Goal: Information Seeking & Learning: Find specific page/section

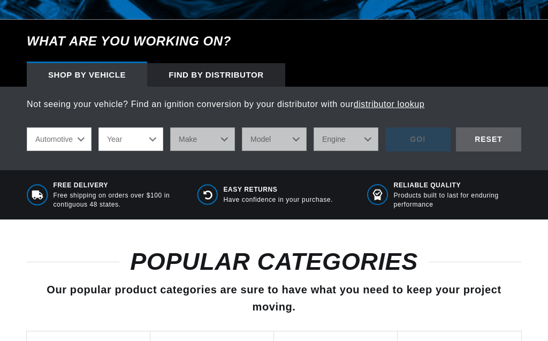
select select "1990"
click option "1990" at bounding box center [0, 0] width 0 height 0
select select "1990"
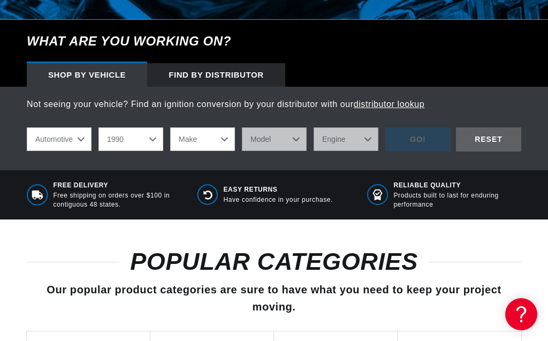
scroll to position [0, 0]
click at [170, 127] on select "Make Buick Cadillac Chevrolet Chrysler Dodge Ford GMC Hyundai Isuzu Jeep Lincol…" at bounding box center [202, 139] width 65 height 24
select select "Jeep"
click option "Jeep" at bounding box center [0, 0] width 0 height 0
select select "Jeep"
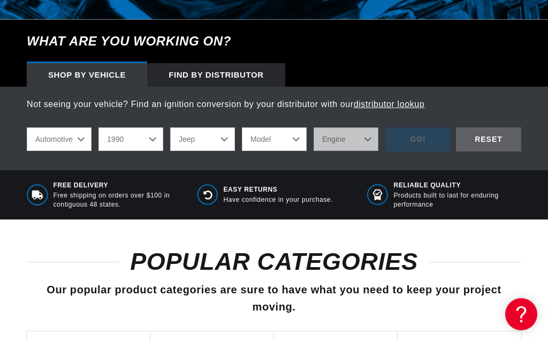
click at [242, 127] on select "Model Cherokee Comanche Grand Wagoneer Wagoneer Wrangler" at bounding box center [274, 139] width 65 height 24
select select "Wrangler"
click option "Wrangler" at bounding box center [0, 0] width 0 height 0
select select "Wrangler"
click at [314, 127] on select "Engine 2.5L 4.2L" at bounding box center [346, 139] width 65 height 24
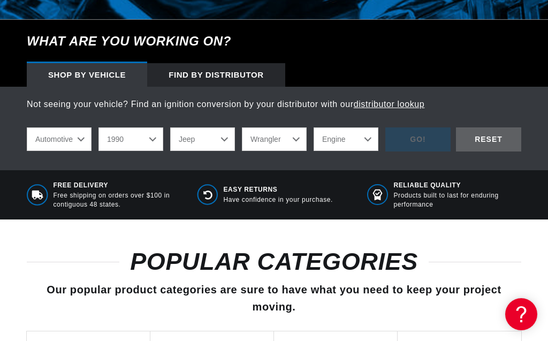
select select "4.2L"
click option "4.2L" at bounding box center [0, 0] width 0 height 0
select select "4.2L"
click at [407, 127] on div "GO!" at bounding box center [417, 139] width 65 height 24
